Goal: Task Accomplishment & Management: Manage account settings

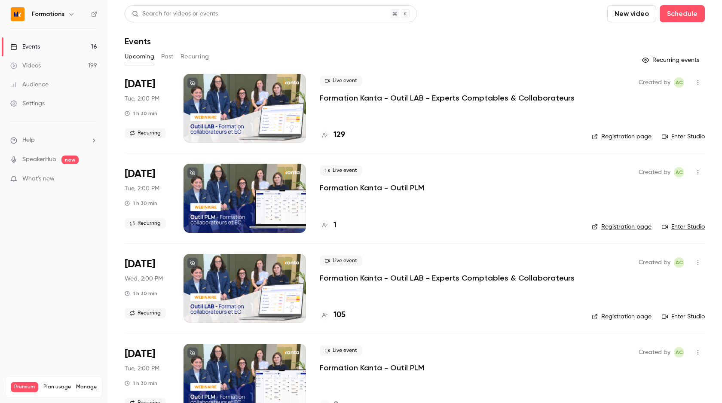
click at [195, 58] on button "Recurring" at bounding box center [194, 57] width 29 height 14
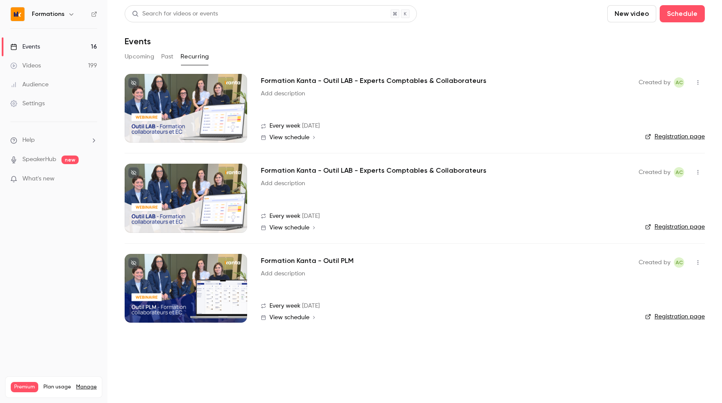
click at [302, 137] on span "View schedule" at bounding box center [289, 137] width 40 height 6
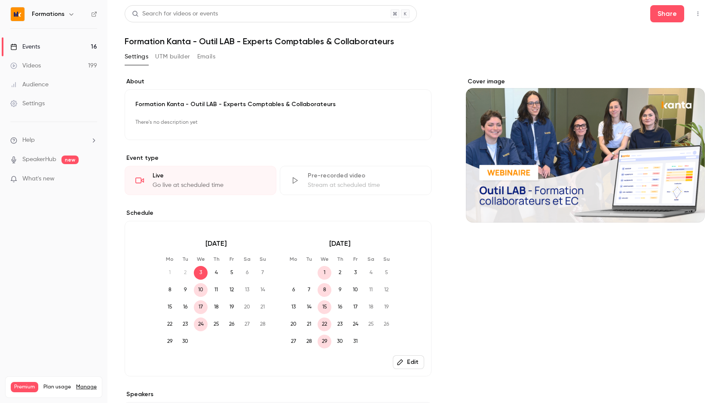
scroll to position [88, 0]
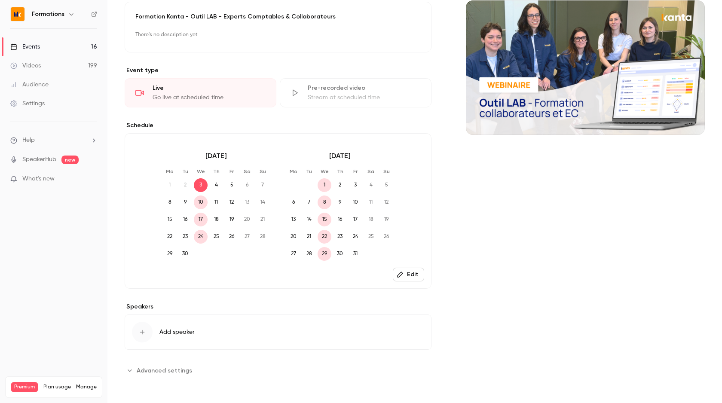
click at [163, 367] on span "Advanced settings" at bounding box center [164, 370] width 55 height 9
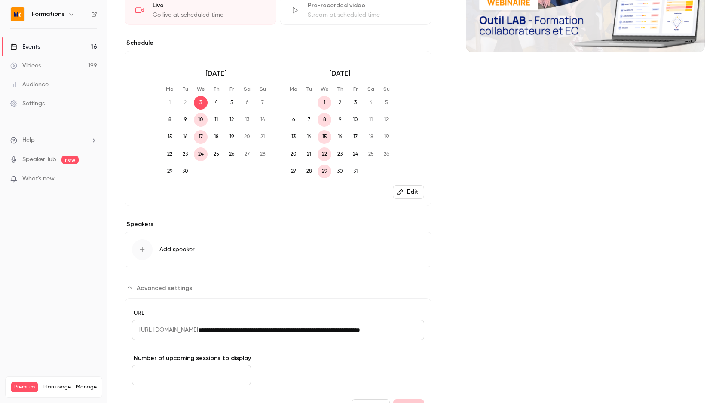
scroll to position [220, 0]
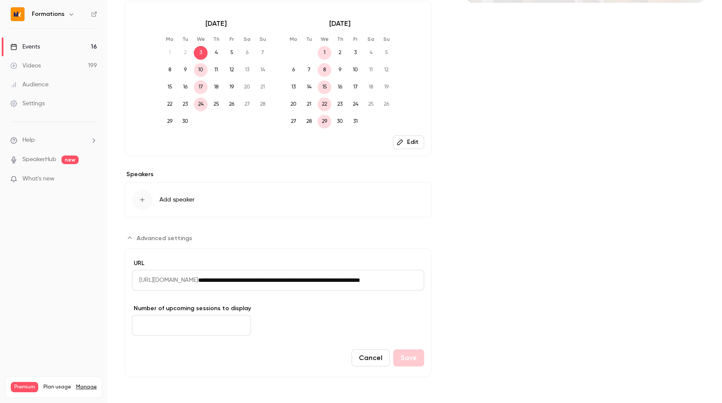
click at [174, 321] on input "*" at bounding box center [191, 325] width 119 height 21
click at [233, 323] on input "*" at bounding box center [191, 325] width 119 height 21
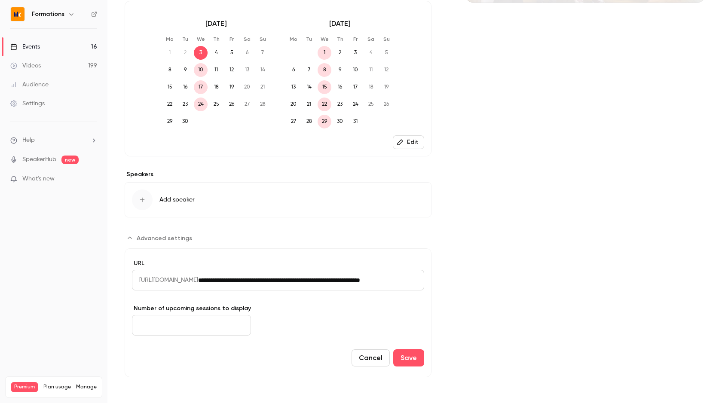
click at [233, 323] on input "*" at bounding box center [191, 325] width 119 height 21
type input "**"
click at [233, 323] on input "**" at bounding box center [191, 325] width 119 height 21
click at [409, 359] on button "Save" at bounding box center [408, 357] width 31 height 17
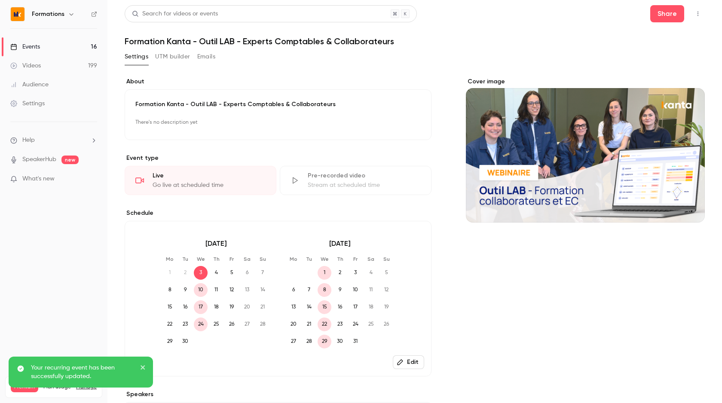
scroll to position [88, 0]
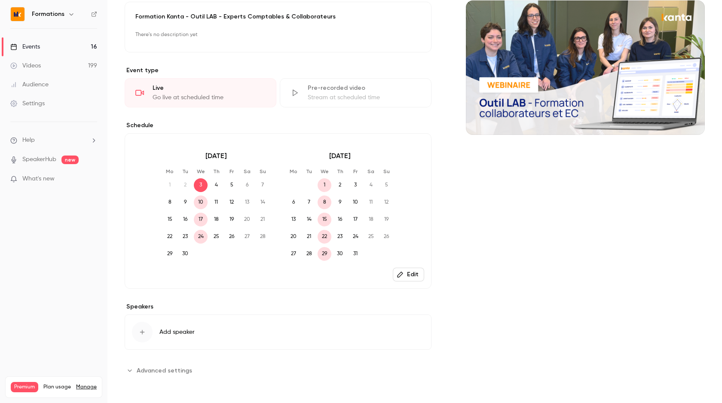
click at [156, 364] on button "Advanced settings" at bounding box center [161, 370] width 73 height 14
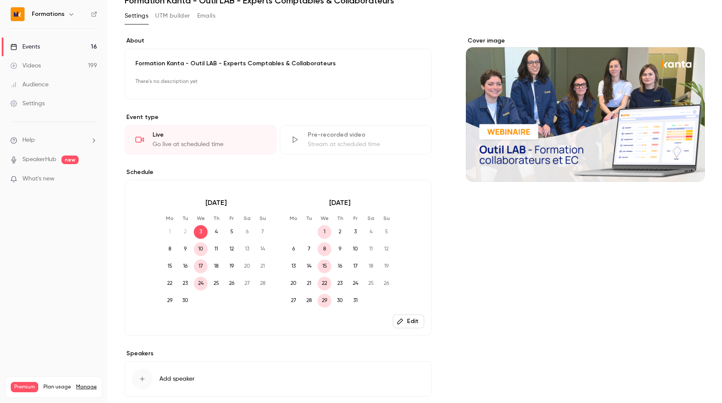
scroll to position [0, 0]
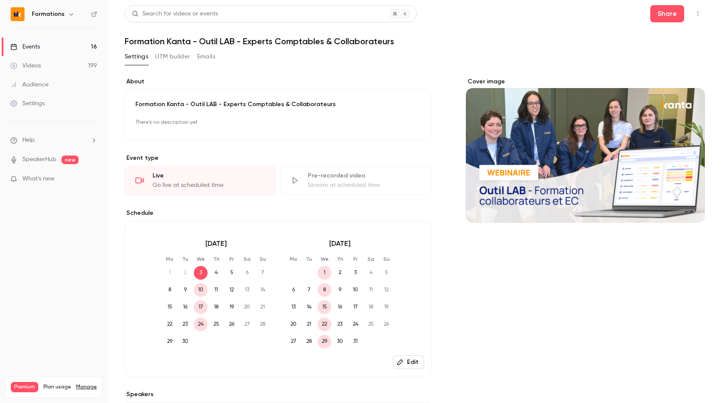
click at [57, 50] on link "Events 16" at bounding box center [53, 46] width 107 height 19
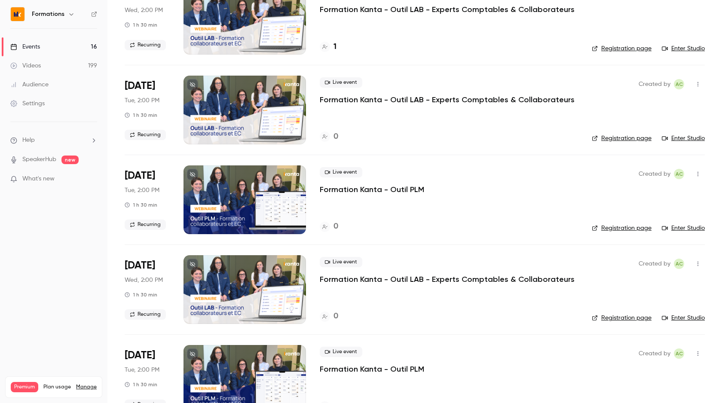
scroll to position [713, 0]
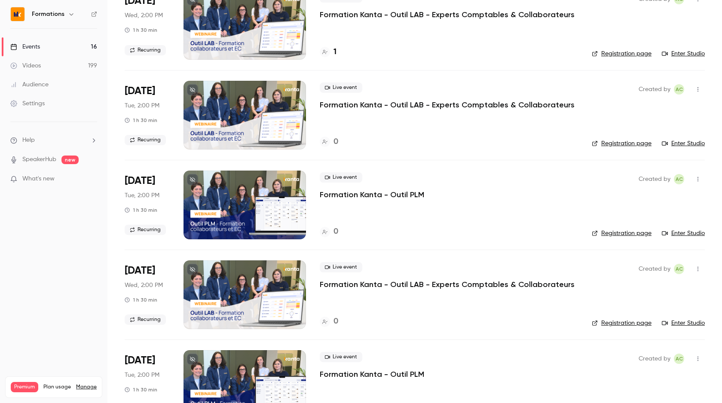
click at [700, 89] on icon "button" at bounding box center [697, 89] width 7 height 6
click at [663, 204] on div "Delete" at bounding box center [664, 200] width 65 height 9
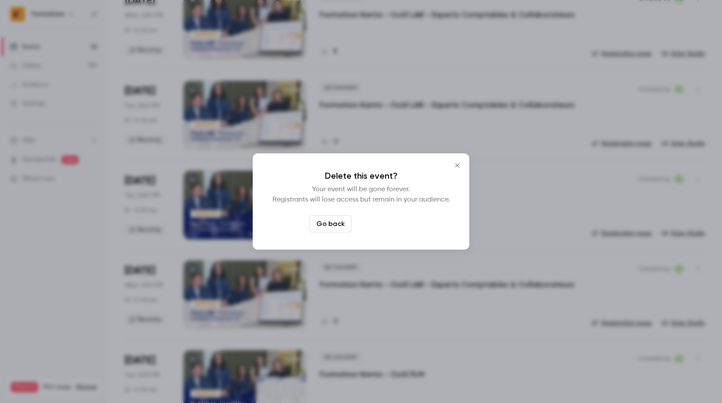
click at [379, 223] on button "Delete event" at bounding box center [384, 223] width 58 height 17
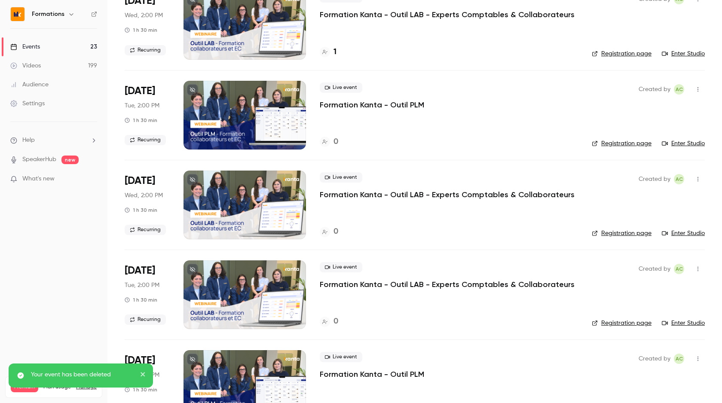
click at [699, 86] on icon "button" at bounding box center [697, 89] width 7 height 6
click at [350, 110] on div at bounding box center [361, 201] width 722 height 403
click at [345, 105] on p "Formation Kanta - Outil PLM" at bounding box center [372, 105] width 104 height 10
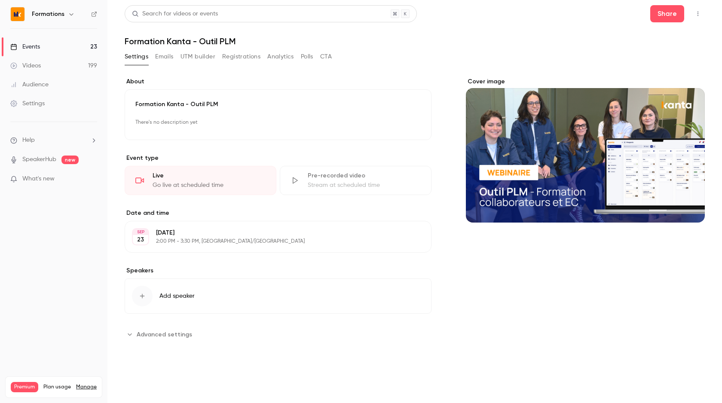
click at [415, 240] on button "Edit" at bounding box center [408, 237] width 31 height 14
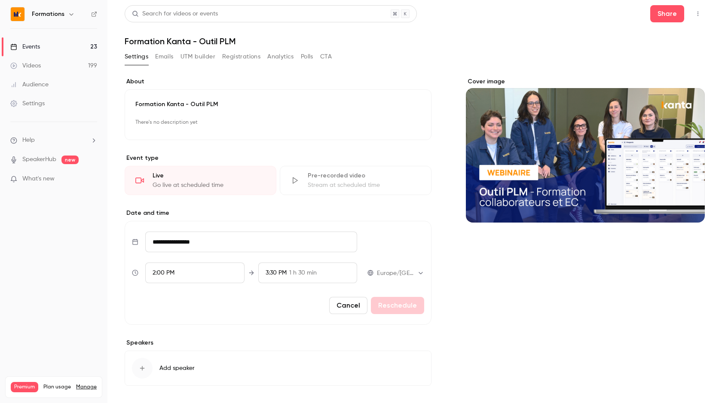
click at [177, 248] on input "**********" at bounding box center [251, 242] width 212 height 21
click at [198, 186] on div "24" at bounding box center [198, 186] width 13 height 13
type input "**********"
click at [394, 311] on button "Reschedule" at bounding box center [397, 305] width 53 height 17
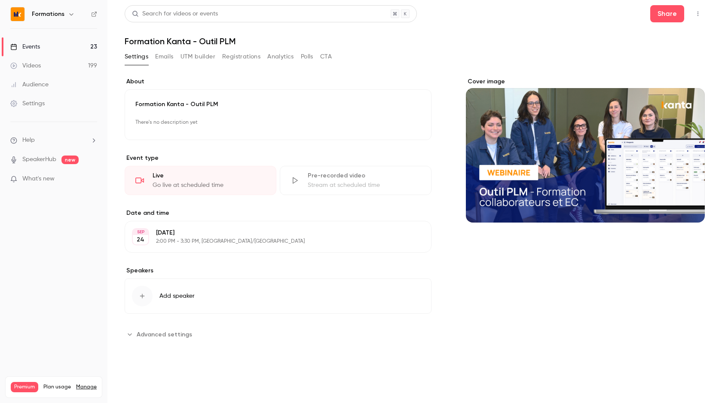
click at [52, 50] on link "Events 23" at bounding box center [53, 46] width 107 height 19
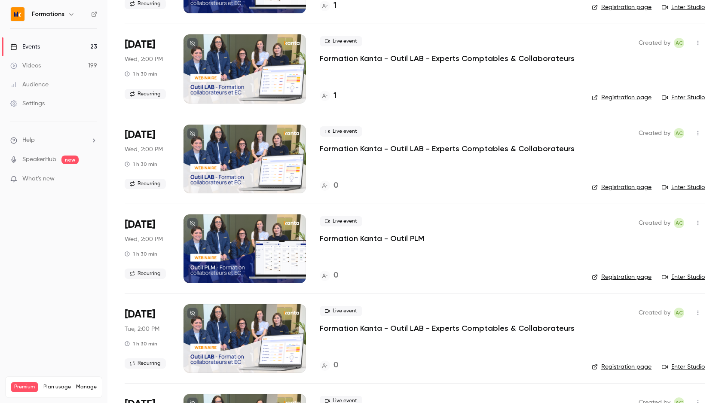
scroll to position [683, 0]
